Goal: Task Accomplishment & Management: Manage account settings

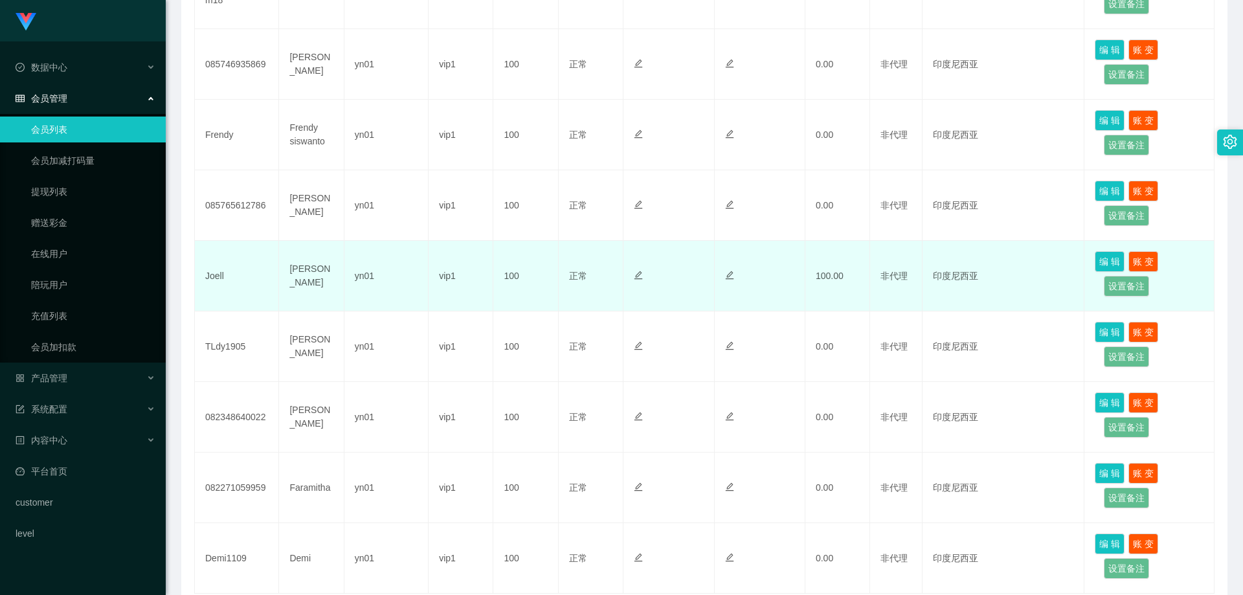
scroll to position [554, 0]
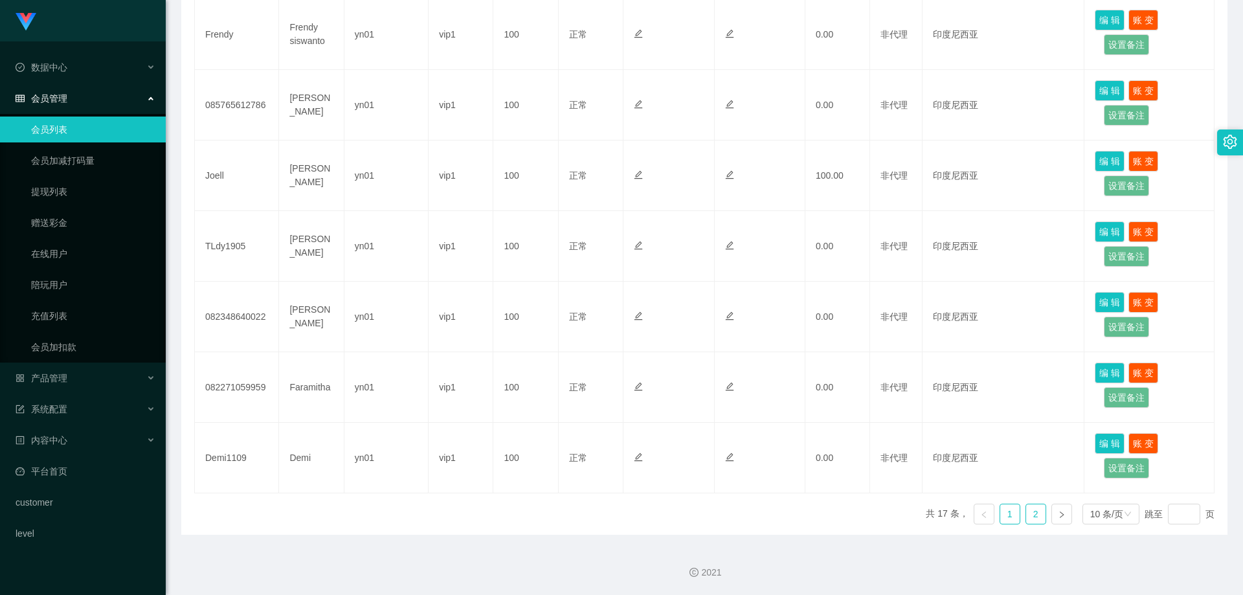
click at [1028, 518] on link "2" at bounding box center [1036, 514] width 19 height 19
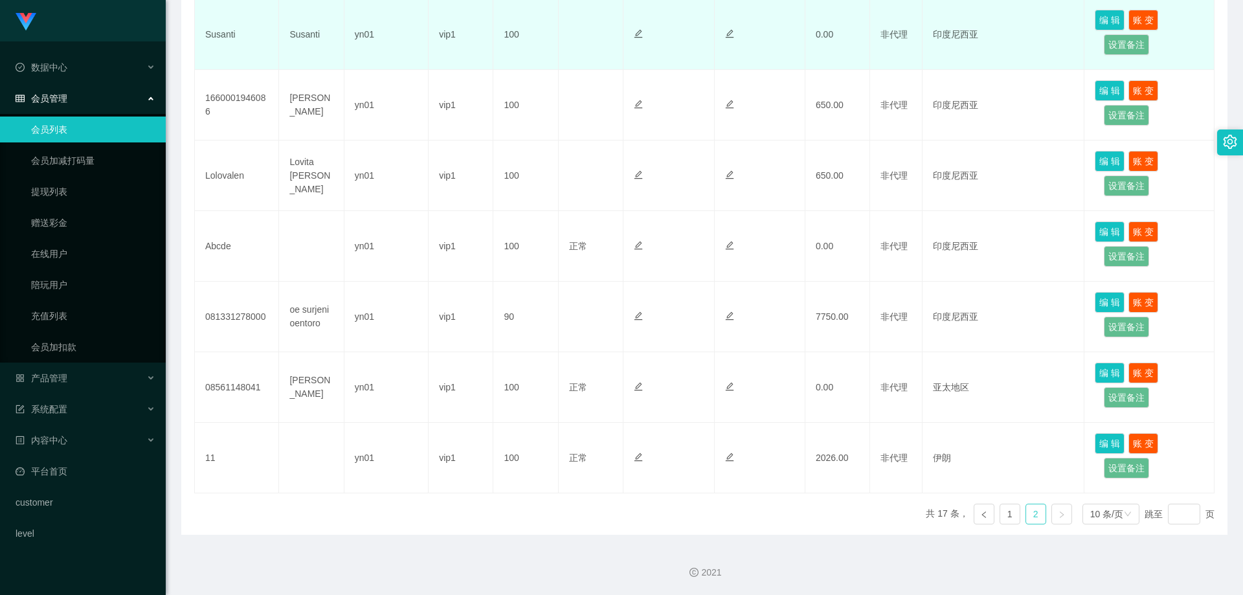
scroll to position [0, 0]
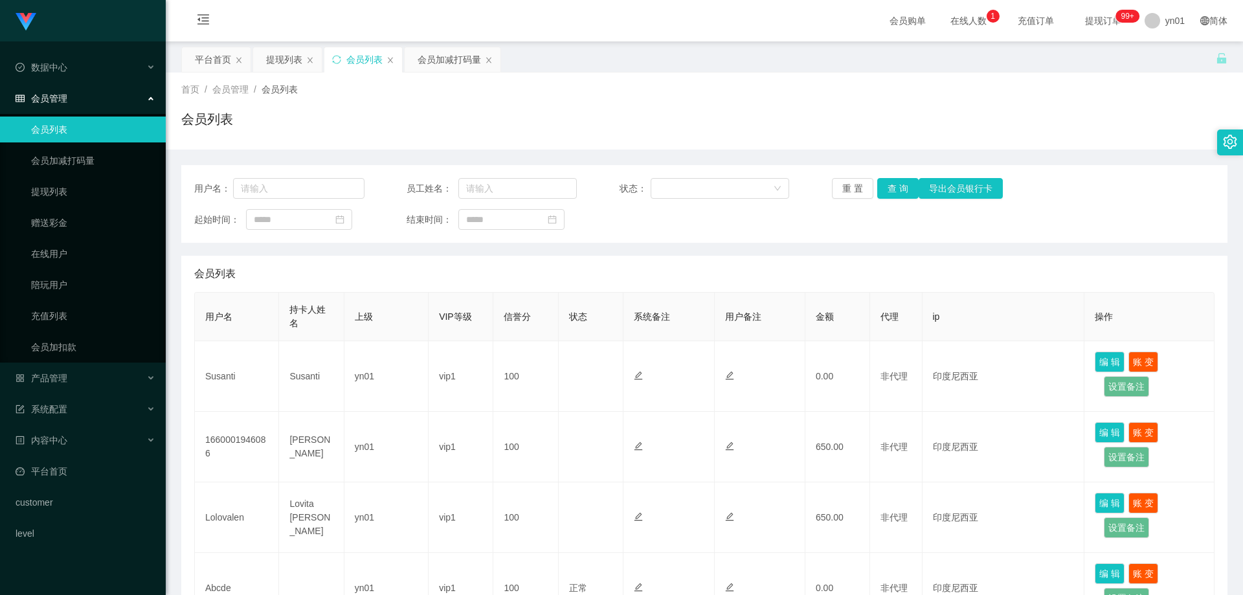
click at [959, 24] on span "在线人数 0 1 2 3 4 5 6 7 8 9 0 1 2 3 4 5 6 7 8 9 0 1 2 3 4 5 6 7 8 9" at bounding box center [968, 20] width 49 height 9
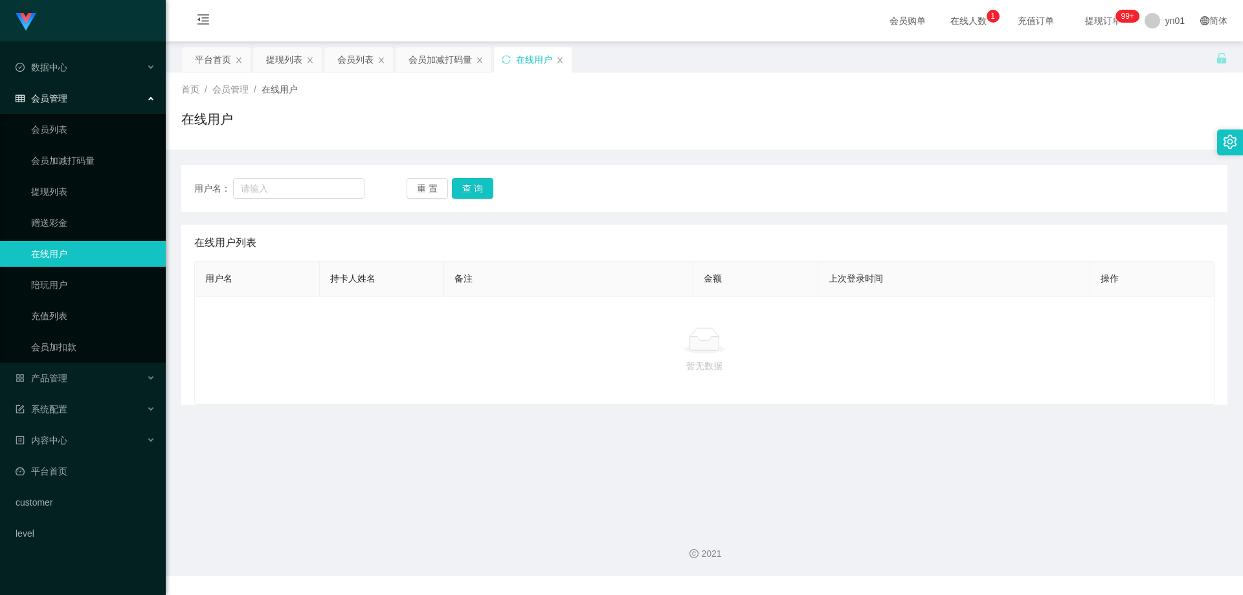
click at [1106, 22] on span "提现订单 99+" at bounding box center [1103, 20] width 49 height 9
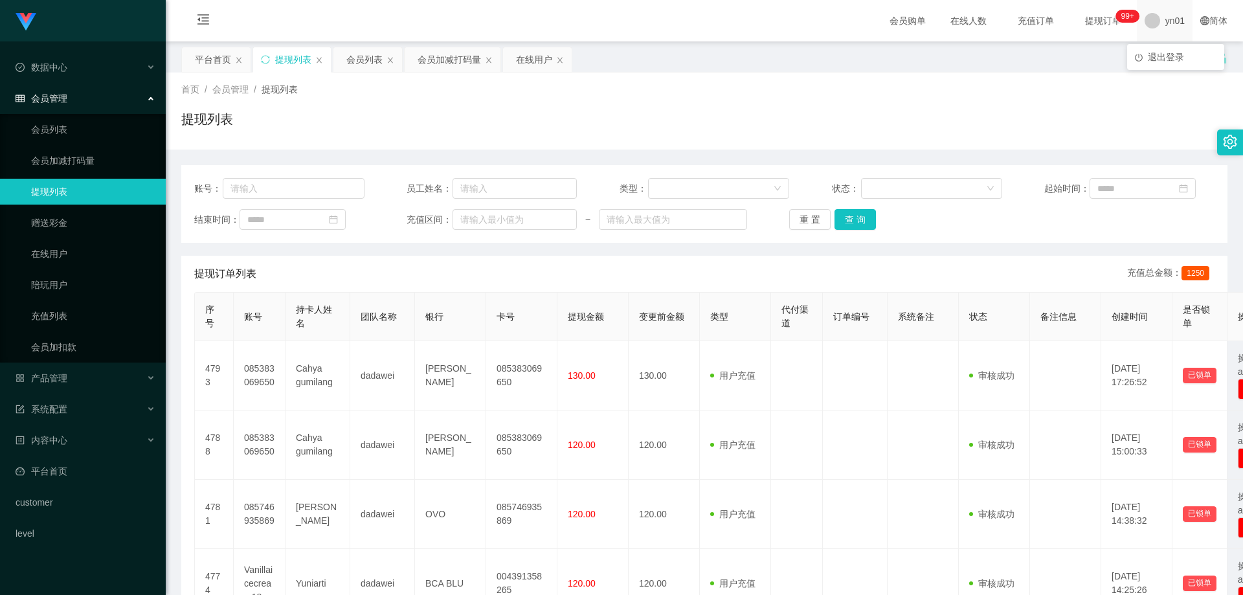
click at [1166, 23] on span "yn01" at bounding box center [1175, 20] width 19 height 41
click at [1151, 56] on span "退出登录" at bounding box center [1166, 57] width 36 height 10
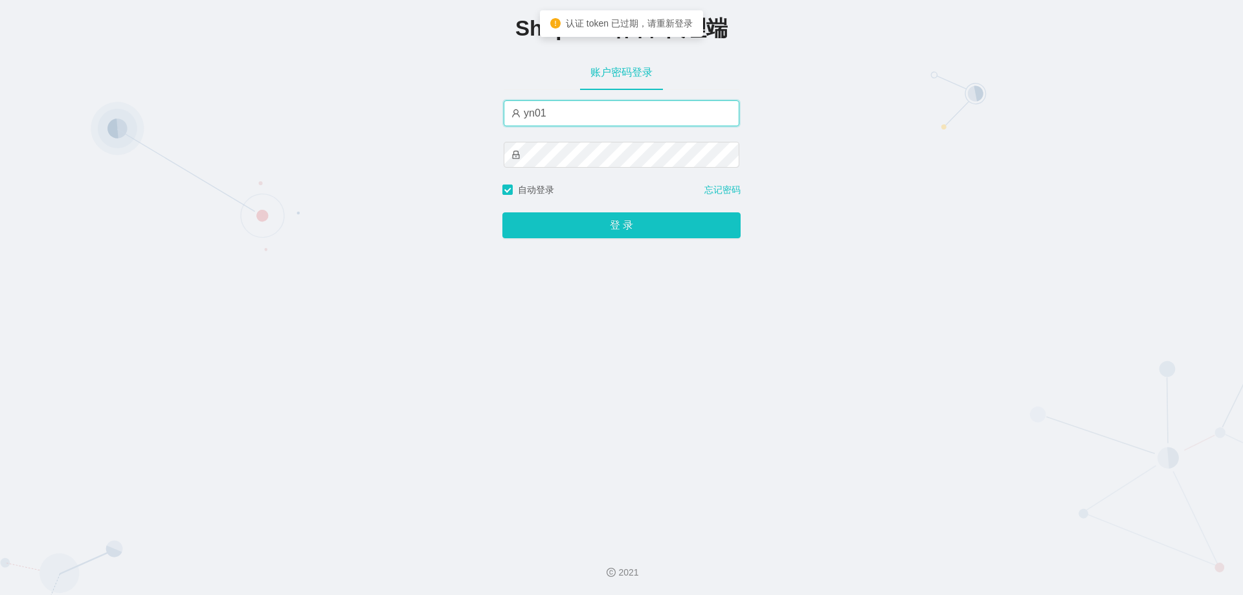
click at [560, 118] on input "yn01" at bounding box center [622, 113] width 236 height 26
type input "yn02"
click at [503, 212] on button "登 录" at bounding box center [622, 225] width 238 height 26
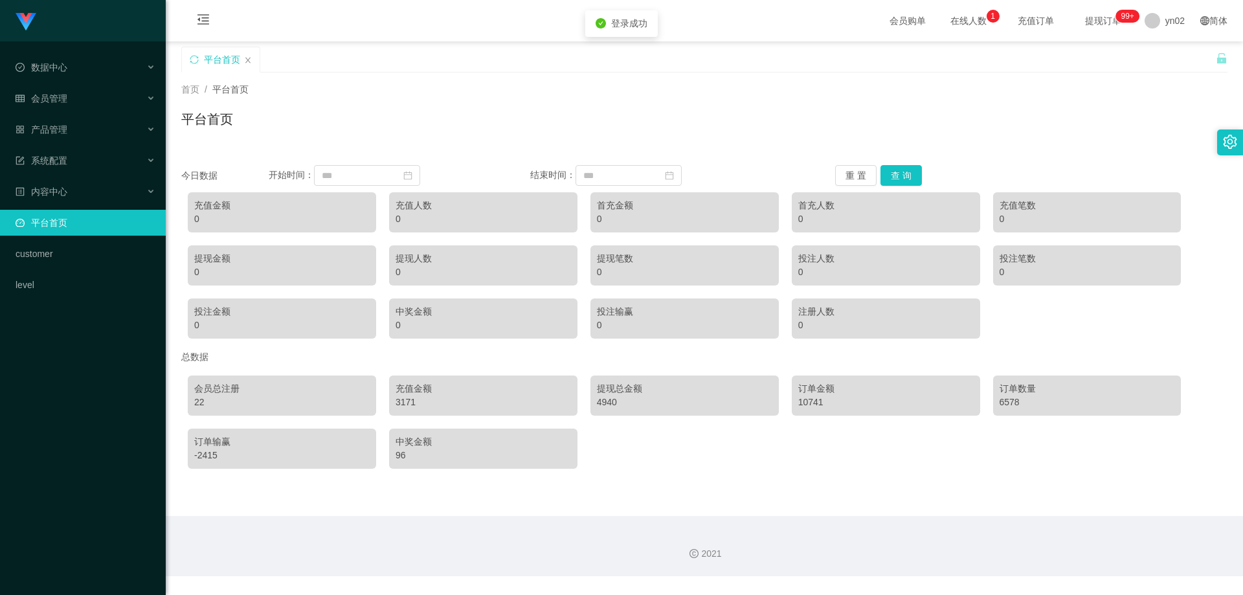
click at [403, 403] on div "3171" at bounding box center [484, 403] width 176 height 14
click at [805, 405] on div "10741" at bounding box center [887, 403] width 176 height 14
click at [1155, 21] on div "yn02" at bounding box center [1165, 20] width 56 height 41
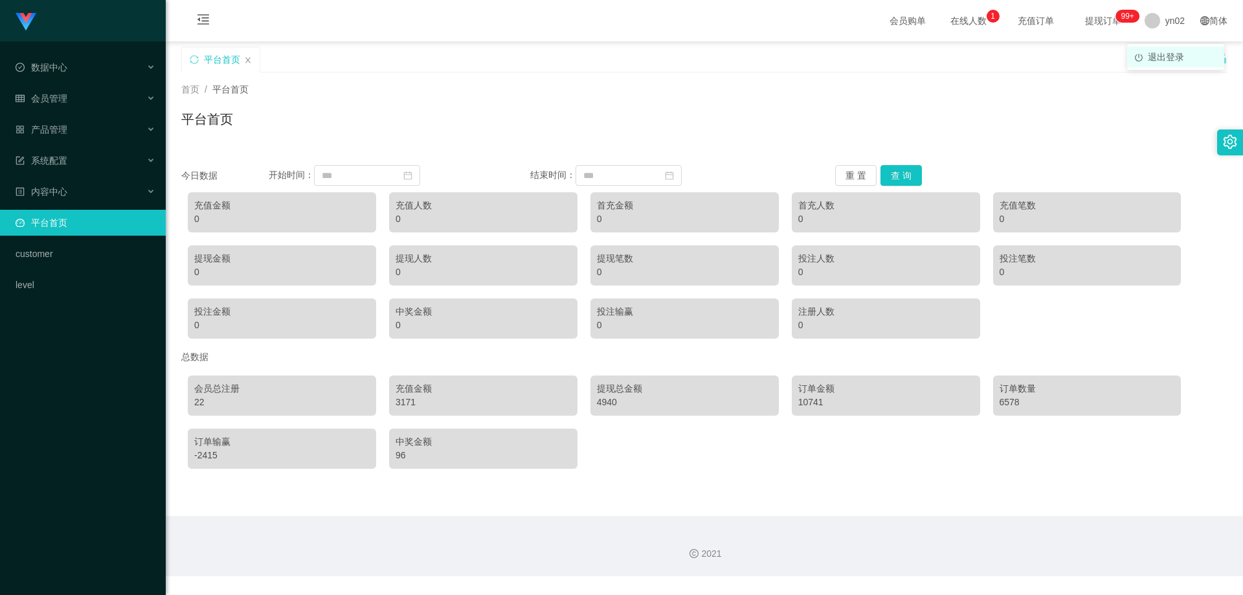
click at [1169, 61] on span "退出登录" at bounding box center [1166, 57] width 36 height 10
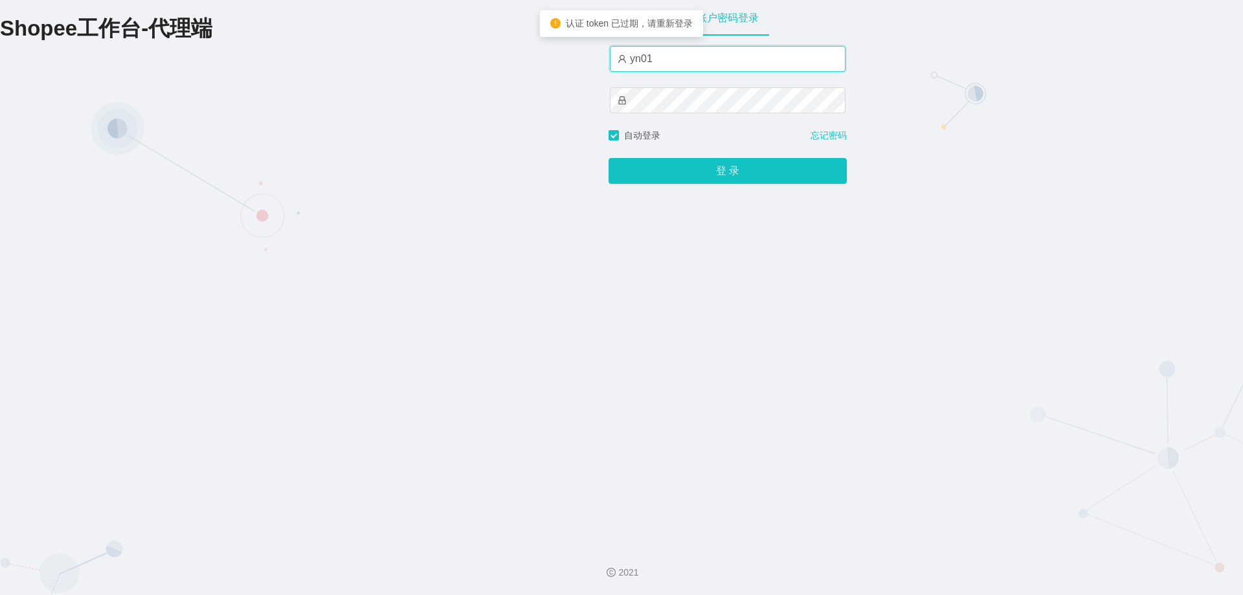
click at [657, 62] on input "yn01" at bounding box center [728, 59] width 236 height 26
type input "yn03"
click at [609, 158] on button "登 录" at bounding box center [728, 171] width 238 height 26
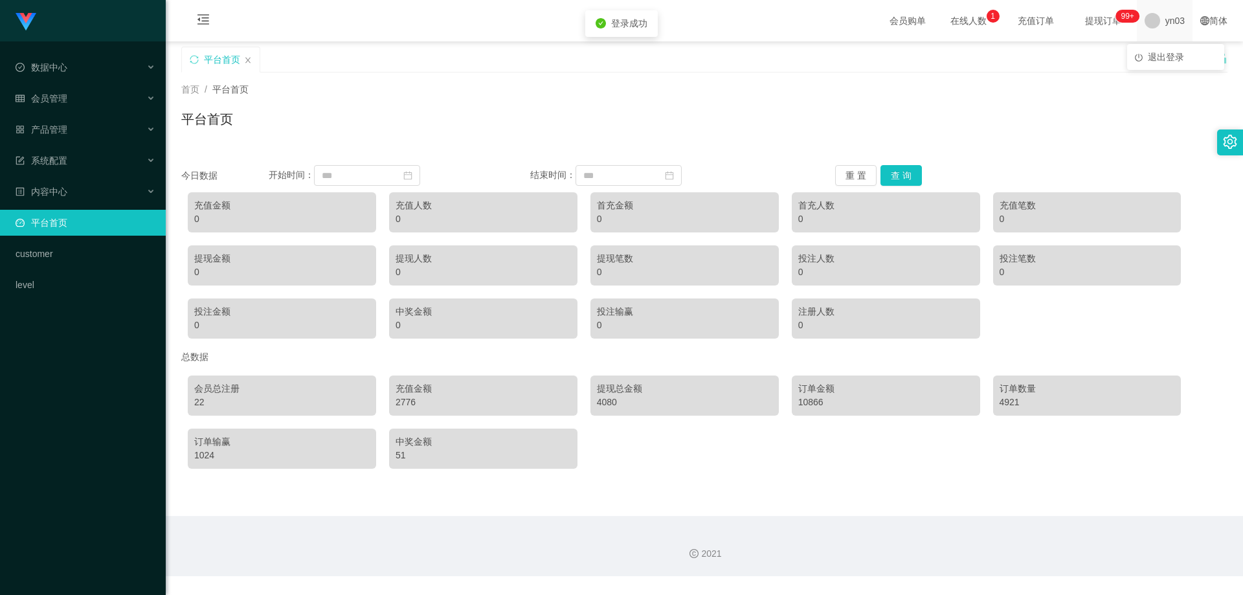
click at [1166, 23] on span "yn03" at bounding box center [1175, 20] width 19 height 41
click at [1157, 63] on div "平台首页" at bounding box center [698, 69] width 1035 height 45
click at [1146, 28] on span at bounding box center [1153, 21] width 16 height 16
click at [1162, 55] on span "退出登录" at bounding box center [1166, 57] width 36 height 10
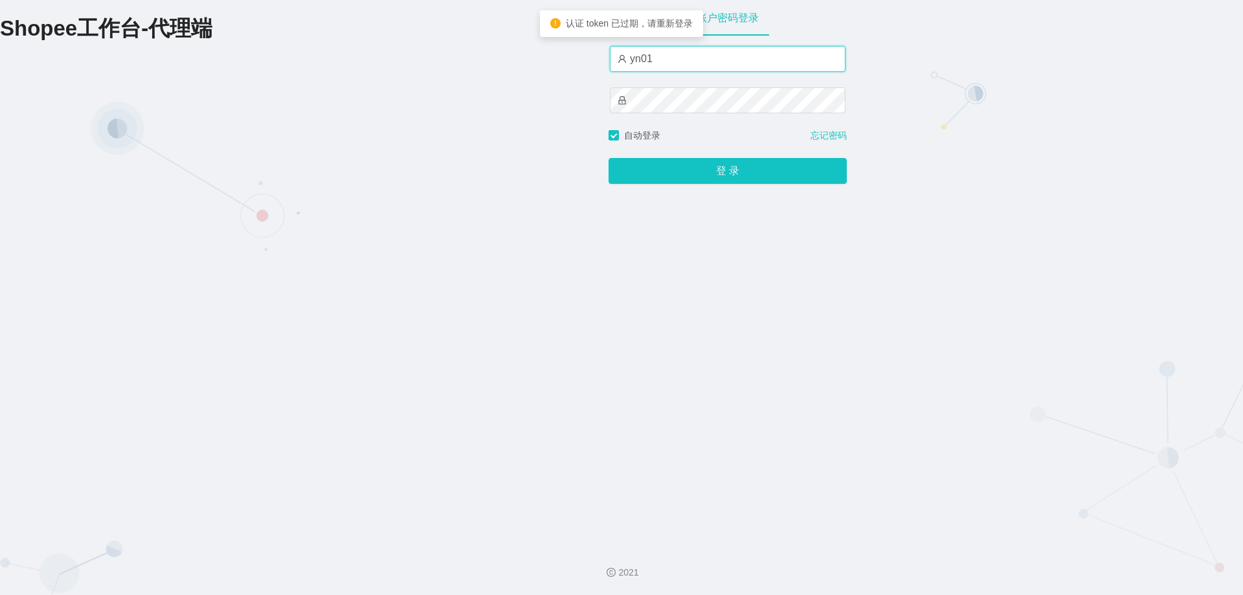
click at [677, 68] on input "yn01" at bounding box center [728, 59] width 236 height 26
type input "yn04"
click at [609, 158] on button "登 录" at bounding box center [728, 171] width 238 height 26
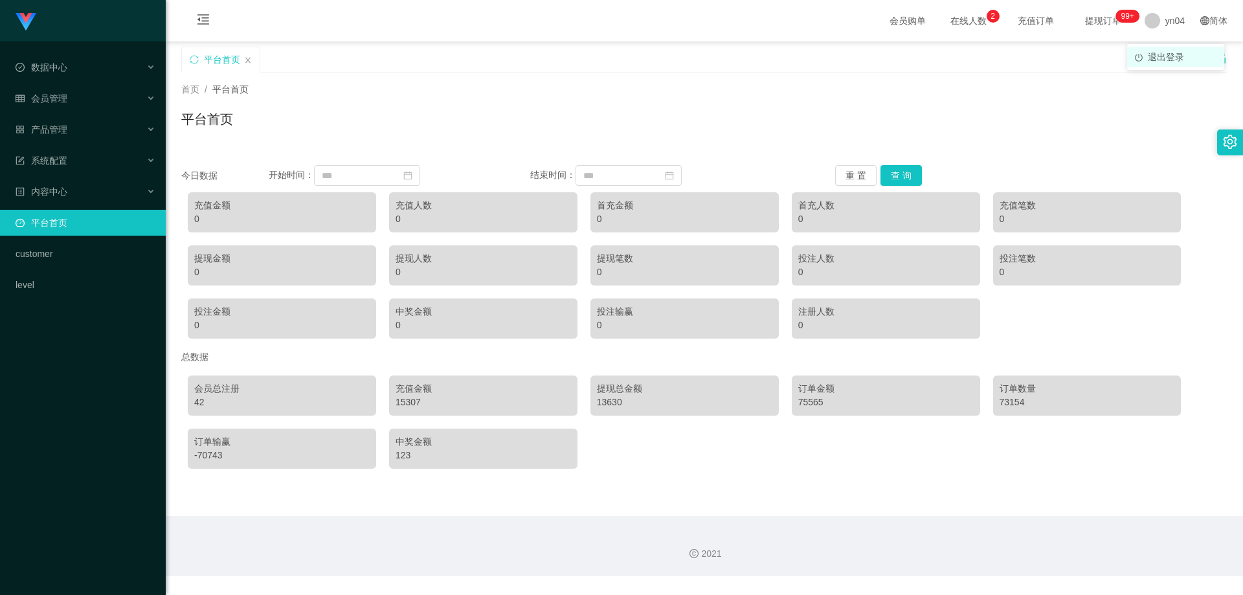
click at [1152, 58] on span "退出登录" at bounding box center [1166, 57] width 36 height 10
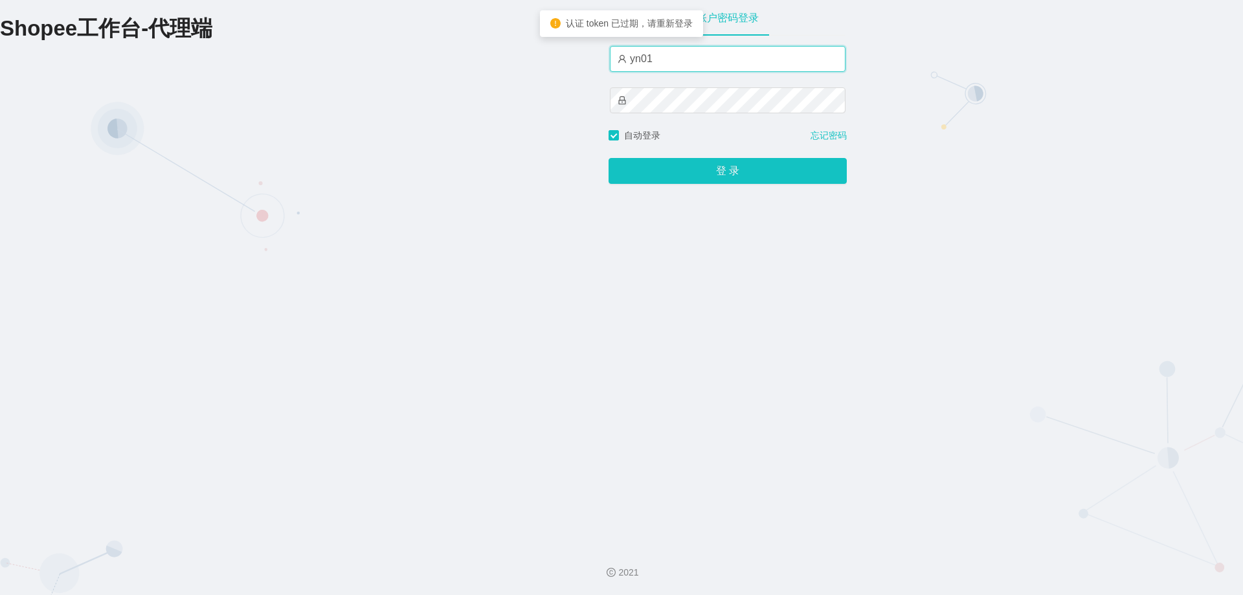
click at [667, 58] on input "yn01" at bounding box center [728, 59] width 236 height 26
type input "yn05"
click at [609, 158] on button "登 录" at bounding box center [728, 171] width 238 height 26
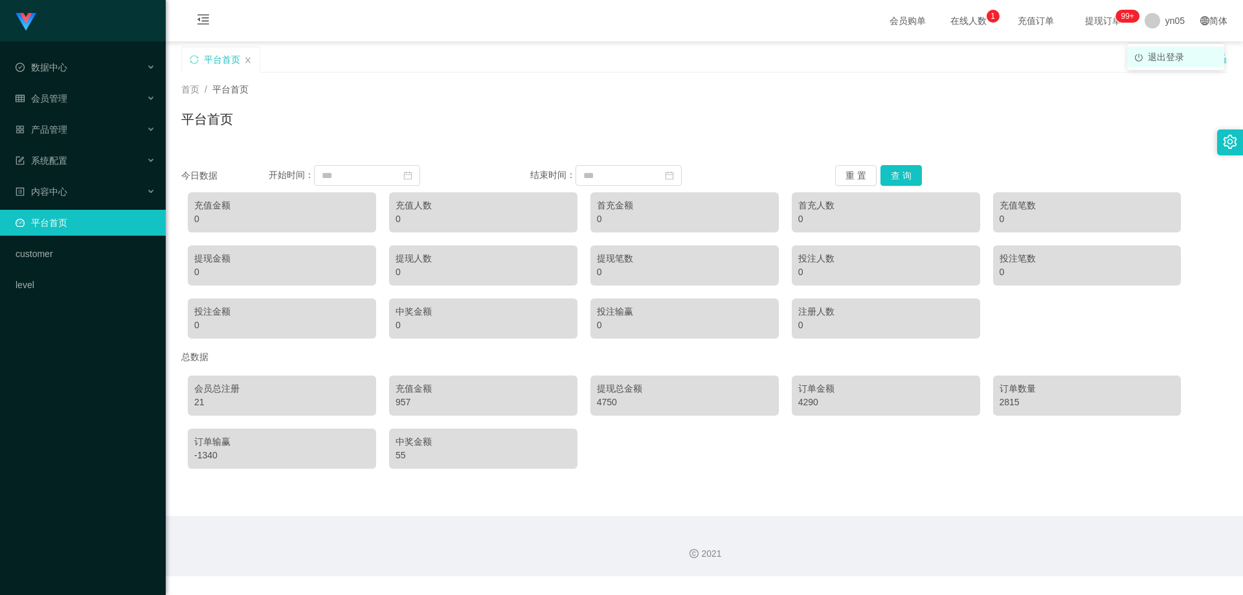
click at [1156, 54] on span "退出登录" at bounding box center [1166, 57] width 36 height 10
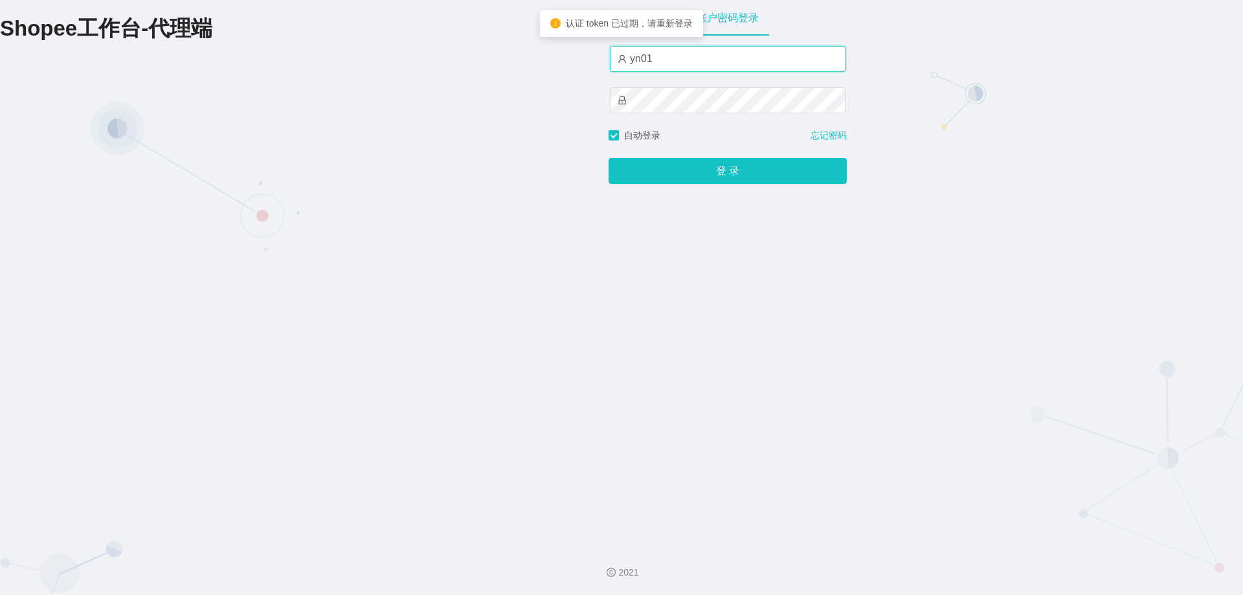
click at [664, 61] on input "yn01" at bounding box center [728, 59] width 236 height 26
type input "yn06"
click at [609, 158] on button "登 录" at bounding box center [728, 171] width 238 height 26
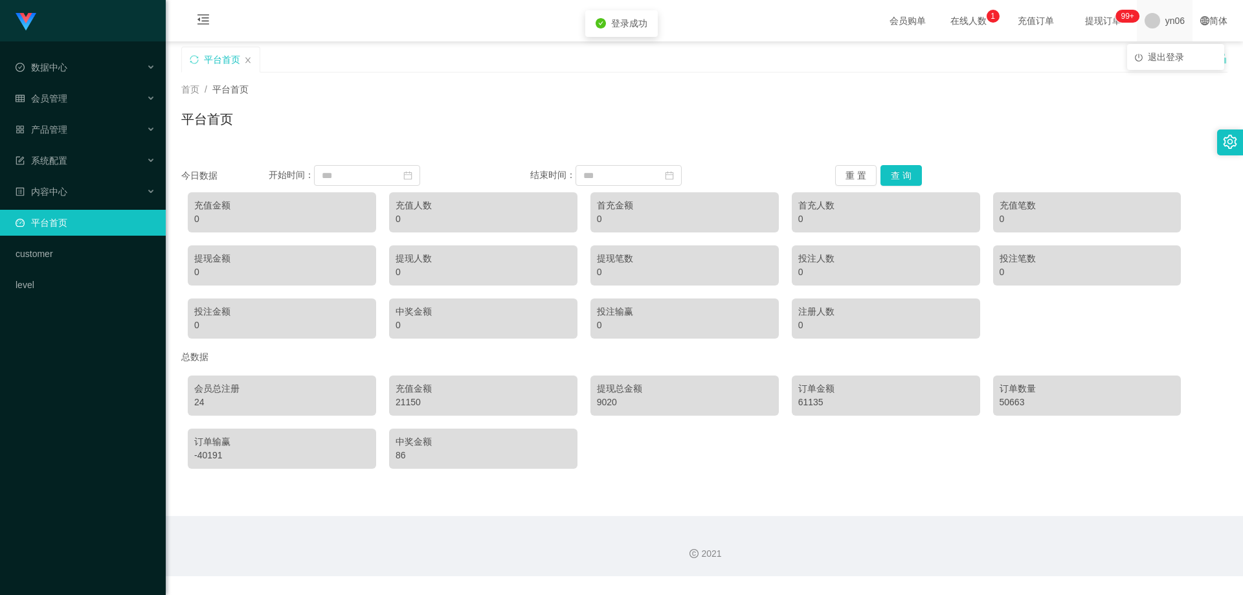
click at [1166, 21] on span "yn06" at bounding box center [1175, 20] width 19 height 41
click at [1157, 52] on span "退出登录" at bounding box center [1166, 57] width 36 height 10
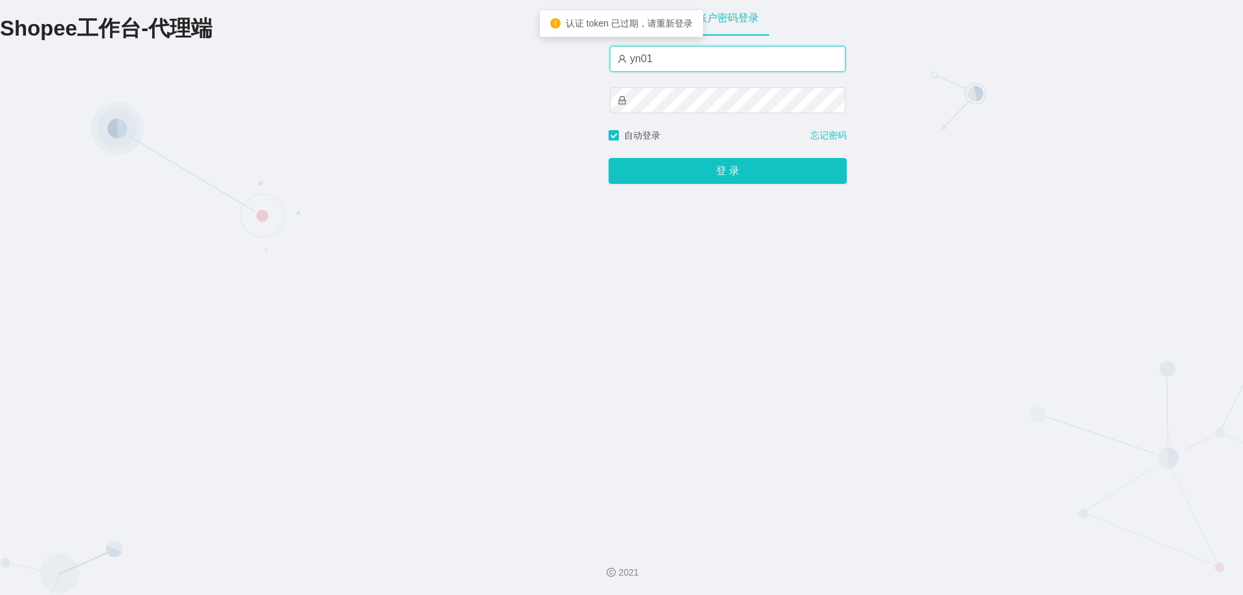
click at [678, 63] on input "yn01" at bounding box center [728, 59] width 236 height 26
type input "yn07"
click at [609, 158] on button "登 录" at bounding box center [728, 171] width 238 height 26
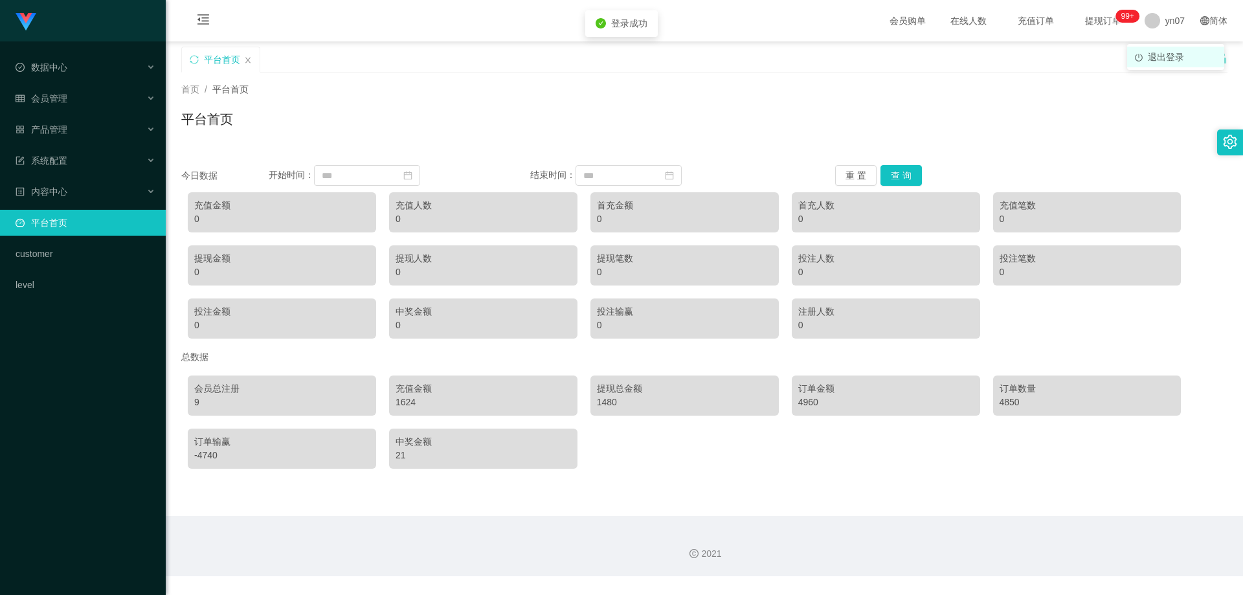
click at [1150, 58] on span "退出登录" at bounding box center [1166, 57] width 36 height 10
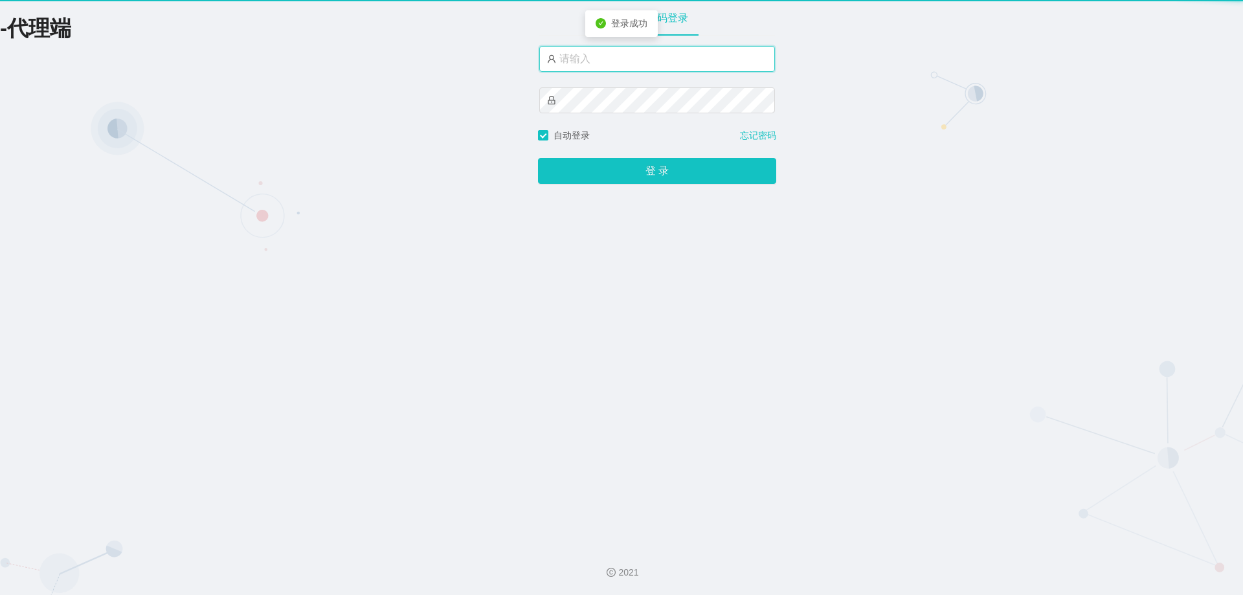
type input "yn01"
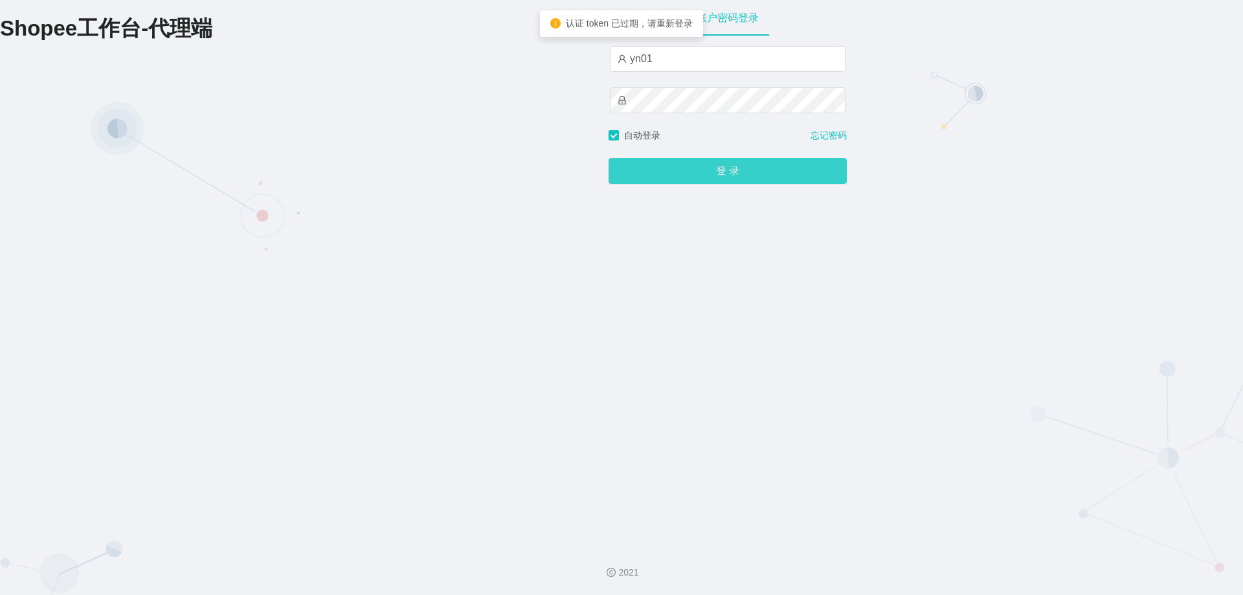
click at [723, 171] on button "登 录" at bounding box center [728, 171] width 238 height 26
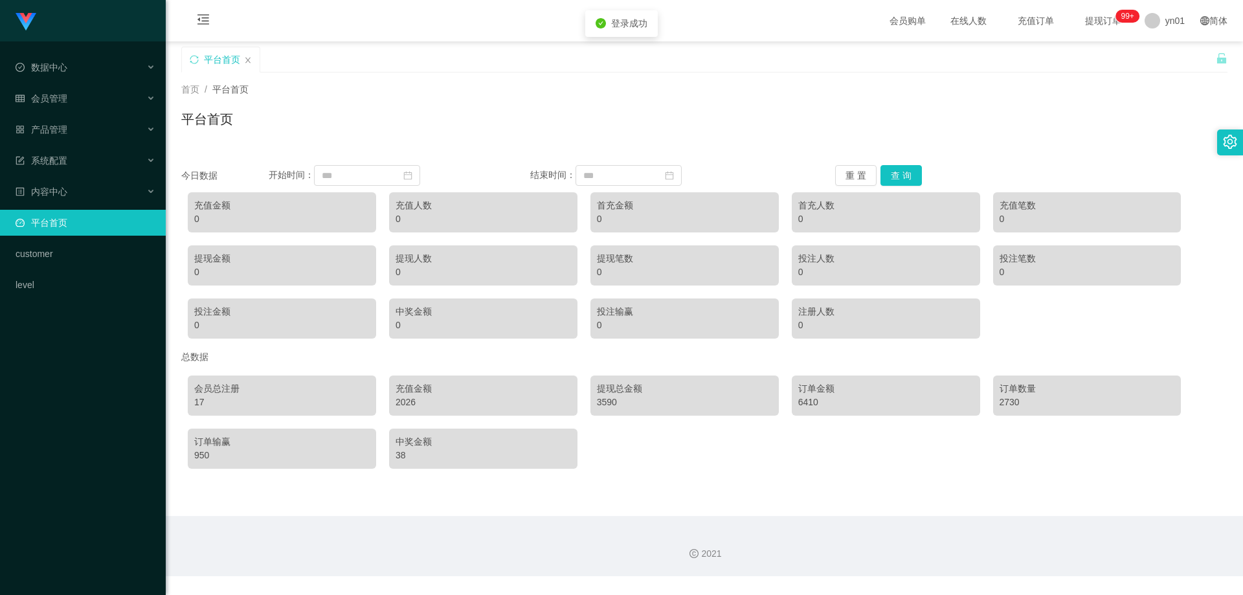
click at [198, 457] on div "950" at bounding box center [282, 456] width 176 height 14
click at [1163, 54] on span "退出登录" at bounding box center [1166, 57] width 36 height 10
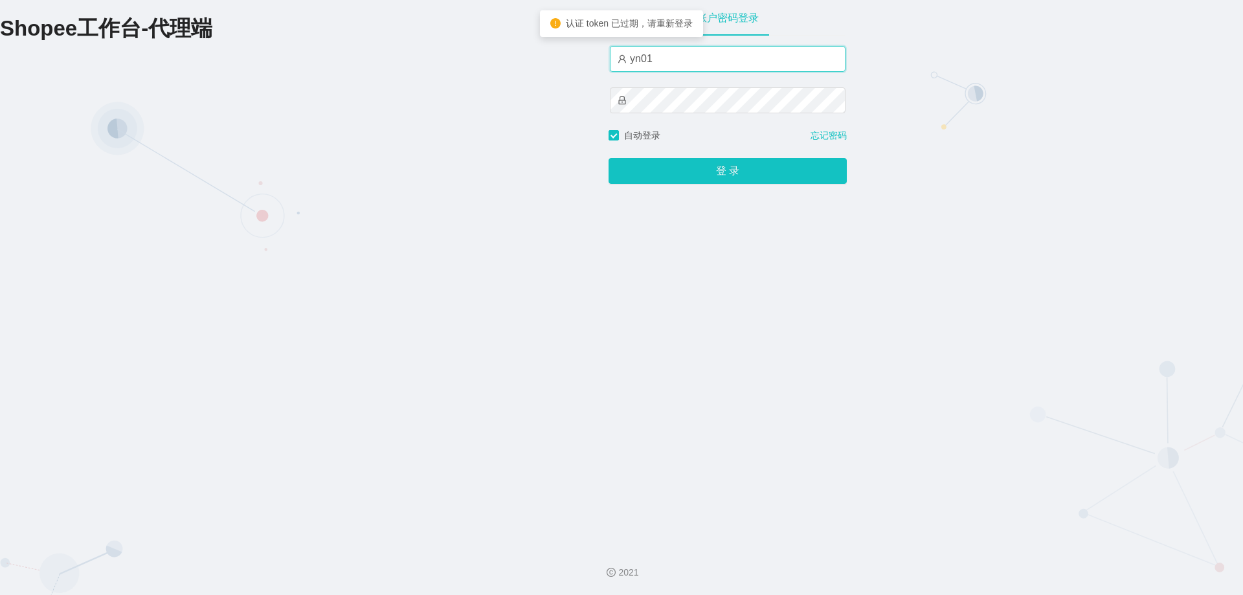
click at [665, 59] on input "yn01" at bounding box center [728, 59] width 236 height 26
type input "yn04"
click at [609, 158] on button "登 录" at bounding box center [728, 171] width 238 height 26
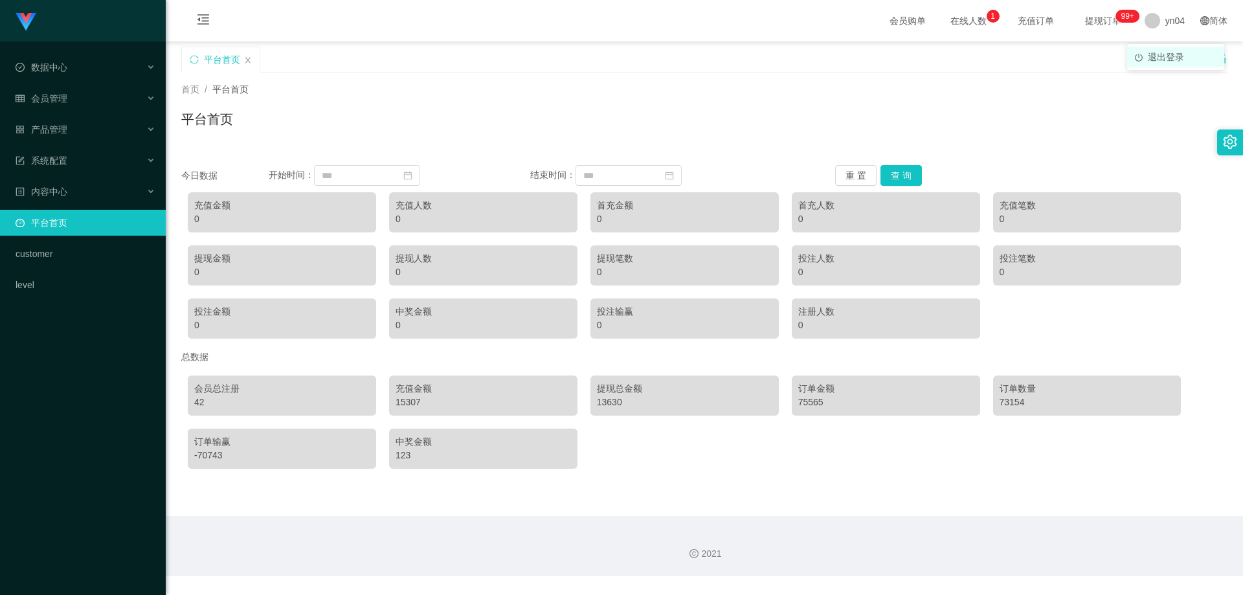
click at [1157, 54] on span "退出登录" at bounding box center [1166, 57] width 36 height 10
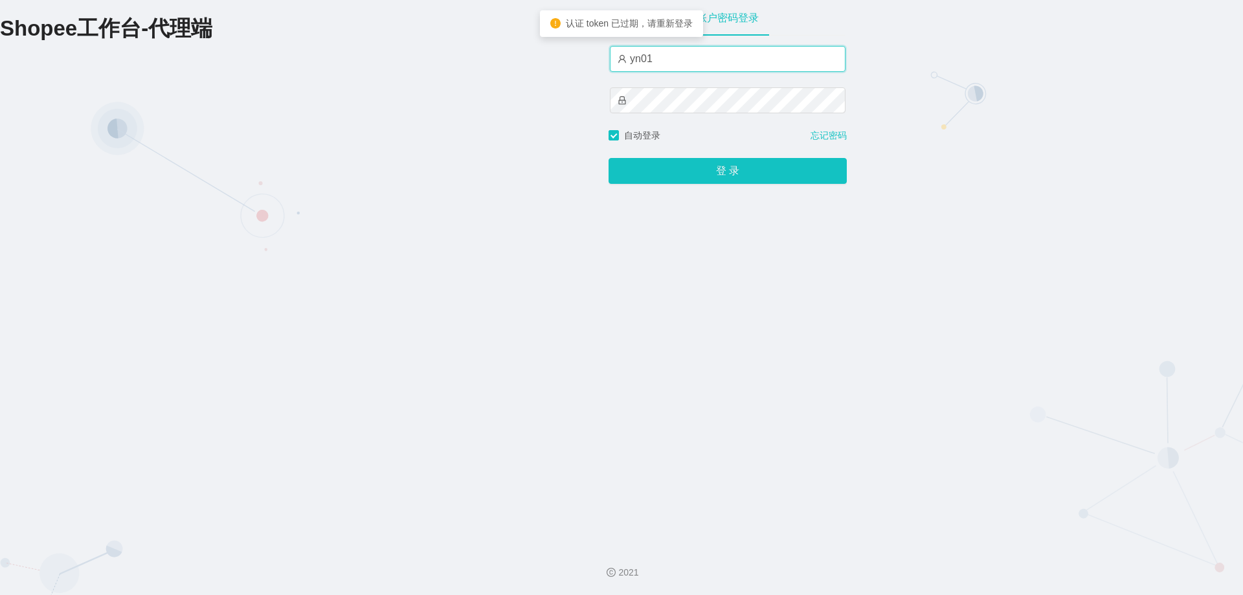
click at [682, 60] on input "yn01" at bounding box center [728, 59] width 236 height 26
type input "yn05"
click at [609, 158] on button "登 录" at bounding box center [728, 171] width 238 height 26
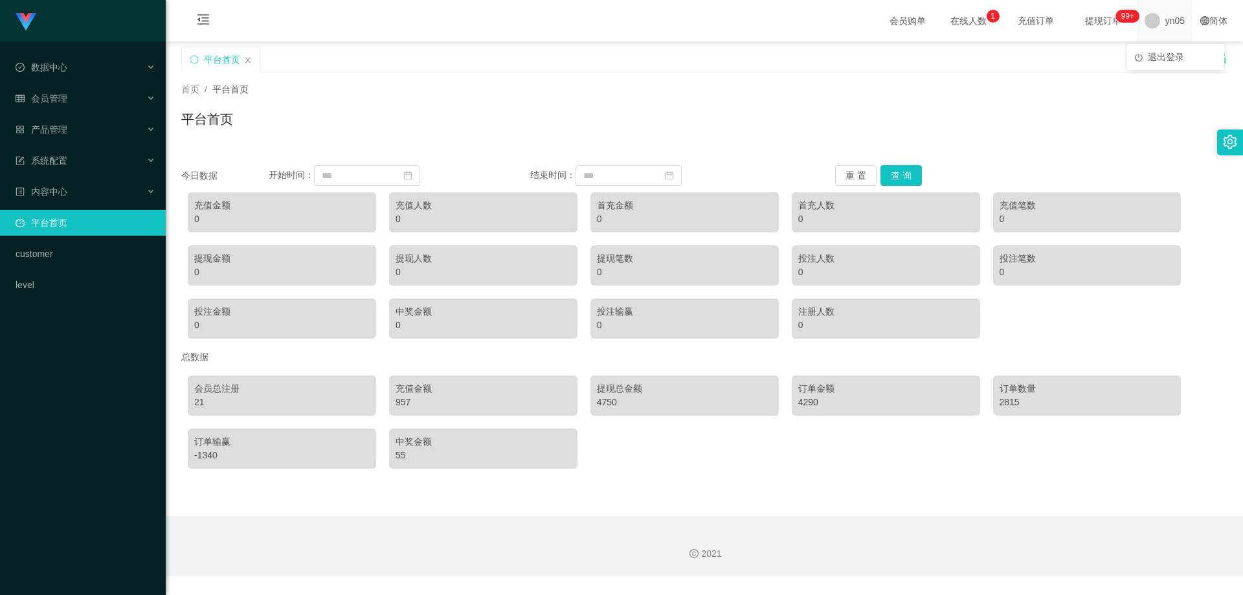
click at [1166, 17] on span "yn05" at bounding box center [1175, 20] width 19 height 41
click at [1163, 49] on li "退出登录" at bounding box center [1176, 57] width 97 height 21
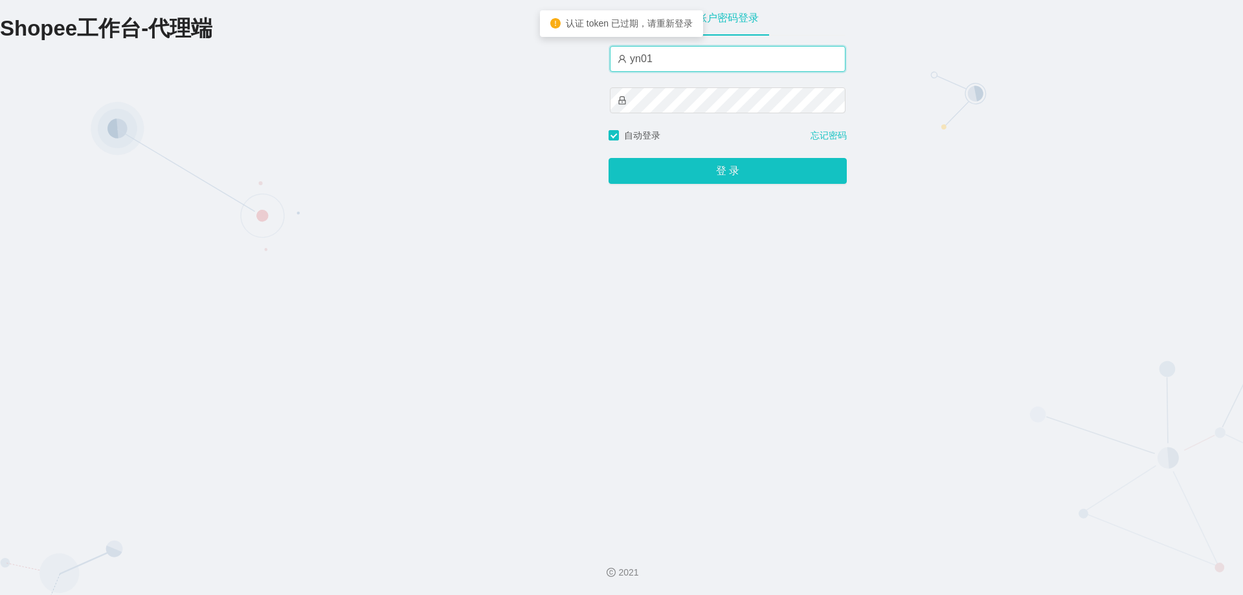
click at [674, 70] on input "yn01" at bounding box center [728, 59] width 236 height 26
type input "yn06"
click at [609, 158] on button "登 录" at bounding box center [728, 171] width 238 height 26
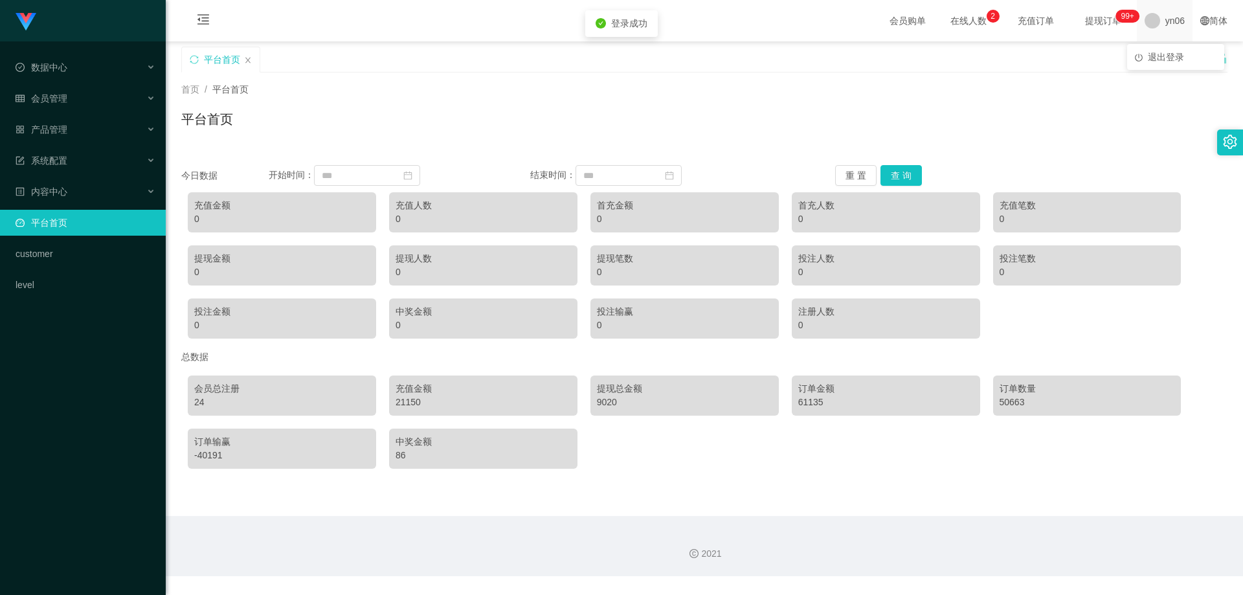
click at [1145, 21] on span at bounding box center [1153, 21] width 16 height 16
click at [1163, 60] on span "退出登录" at bounding box center [1166, 57] width 36 height 10
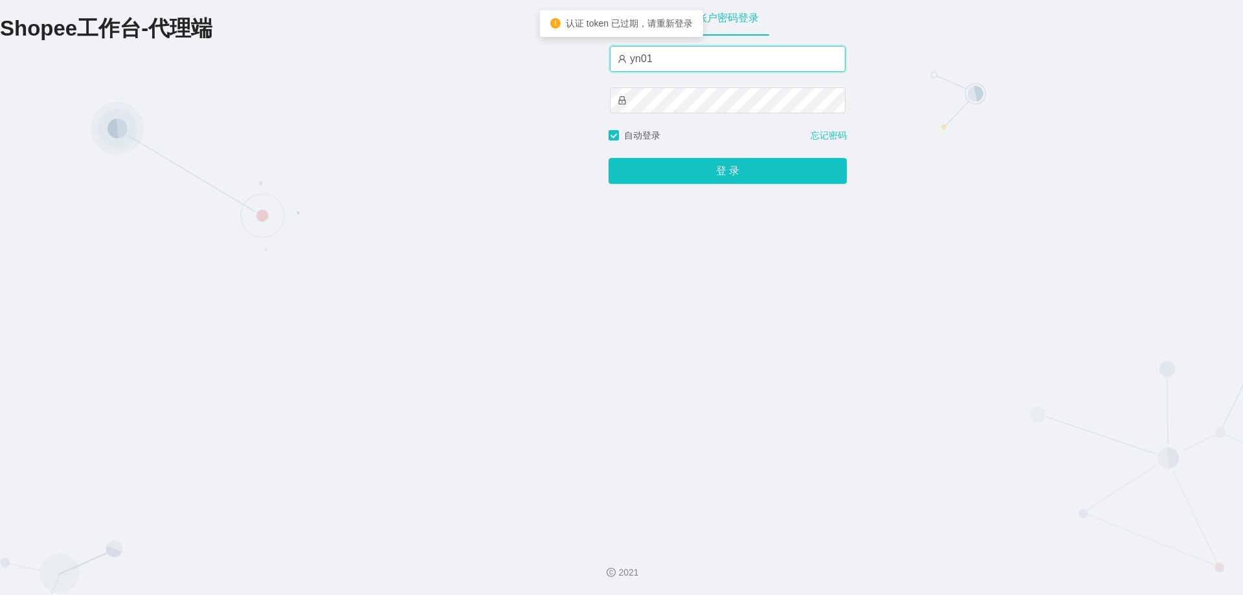
click at [671, 62] on input "yn01" at bounding box center [728, 59] width 236 height 26
type input "yn02"
click at [609, 158] on button "登 录" at bounding box center [728, 171] width 238 height 26
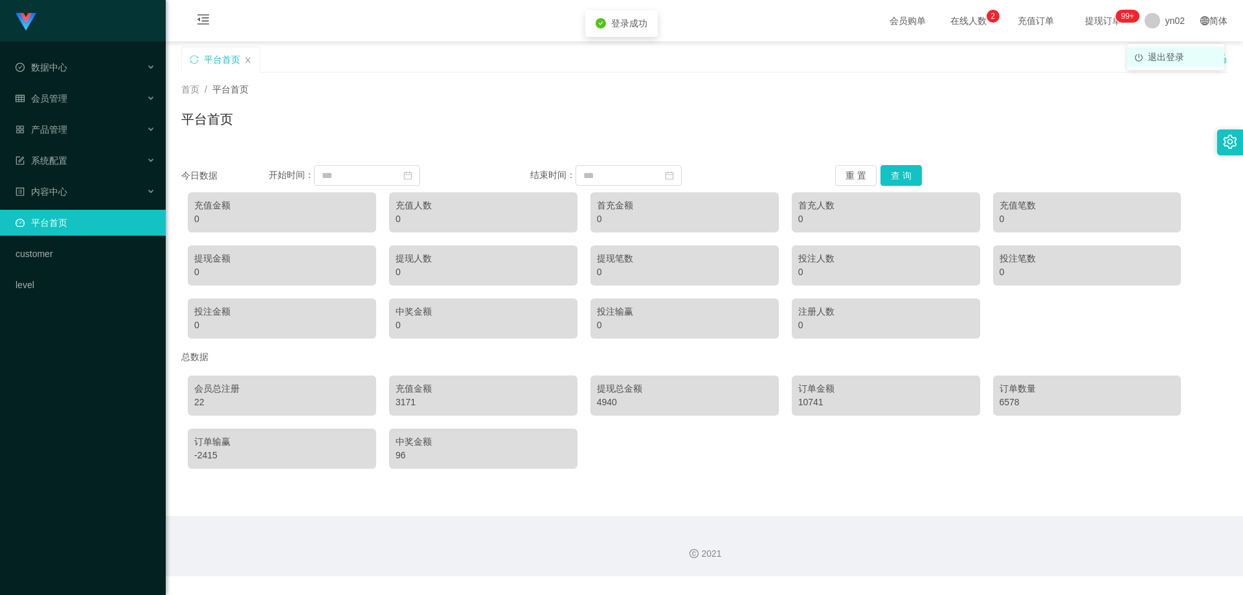
click at [1157, 58] on span "退出登录" at bounding box center [1166, 57] width 36 height 10
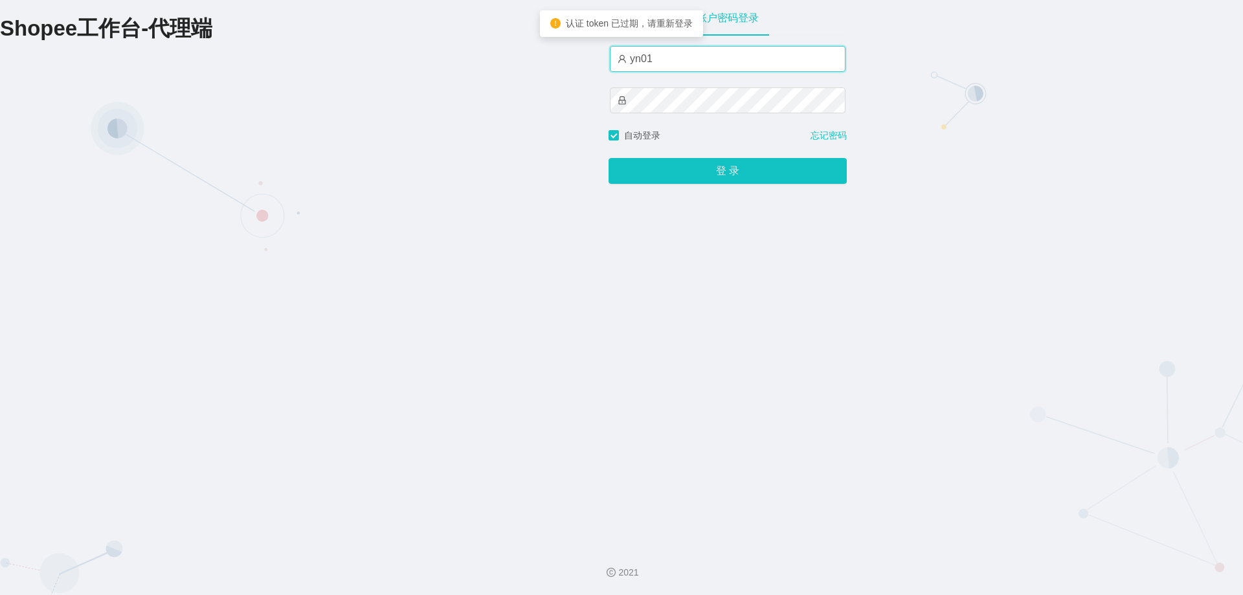
click at [692, 60] on input "yn01" at bounding box center [728, 59] width 236 height 26
type input "yn07"
click at [609, 158] on button "登 录" at bounding box center [728, 171] width 238 height 26
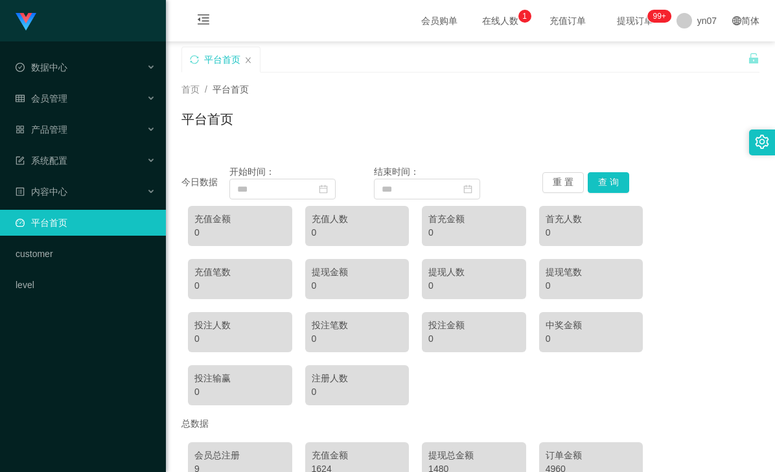
click at [507, 84] on div "首页 / 平台首页 /" at bounding box center [470, 90] width 578 height 14
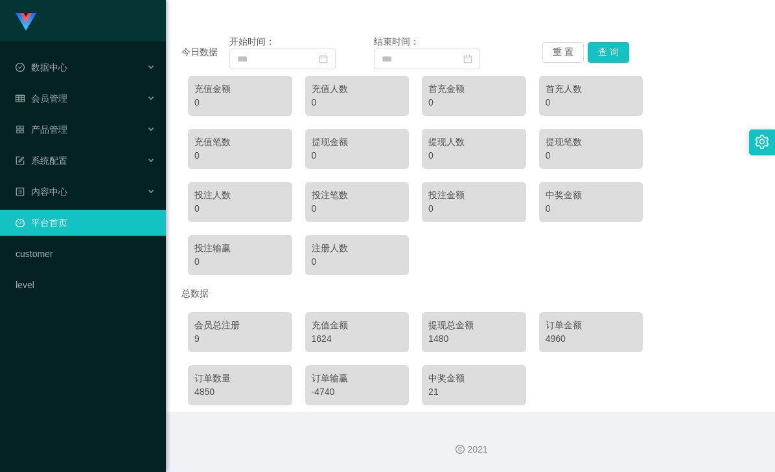
click at [312, 341] on div "1624" at bounding box center [357, 339] width 91 height 14
click at [442, 333] on div "1480" at bounding box center [473, 339] width 91 height 14
click at [314, 341] on div "1624" at bounding box center [357, 339] width 91 height 14
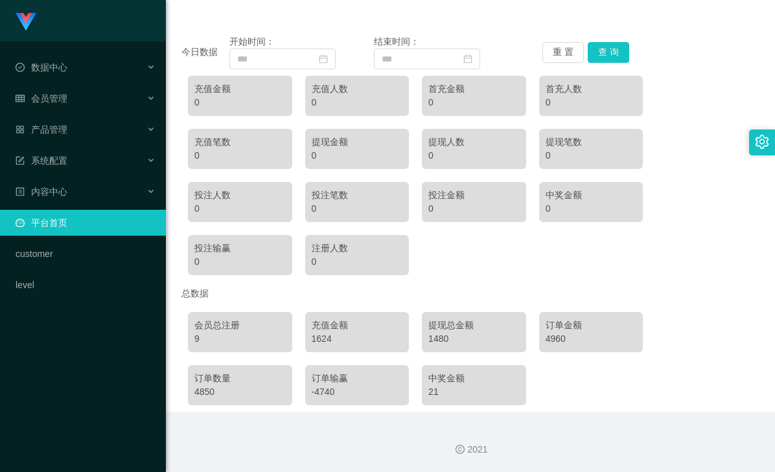
click at [316, 341] on div "1624" at bounding box center [357, 339] width 91 height 14
click at [429, 23] on div "今日数据 开始时间： 结束时间： 重 置 查 询 充值金额 0 充值人数 0 首充金额 0 首充人数 0 充值笔数 0 提现金额 0 提现人数 0 提现笔数 …" at bounding box center [470, 215] width 578 height 392
